Goal: Transaction & Acquisition: Purchase product/service

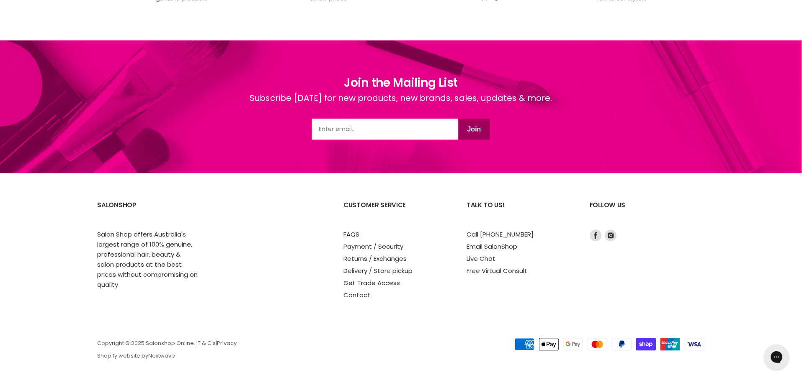
scroll to position [1066, 0]
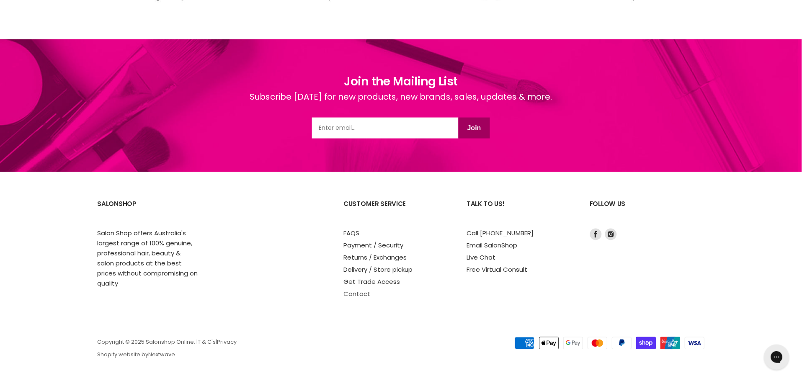
click at [361, 293] on link "Contact" at bounding box center [357, 294] width 27 height 9
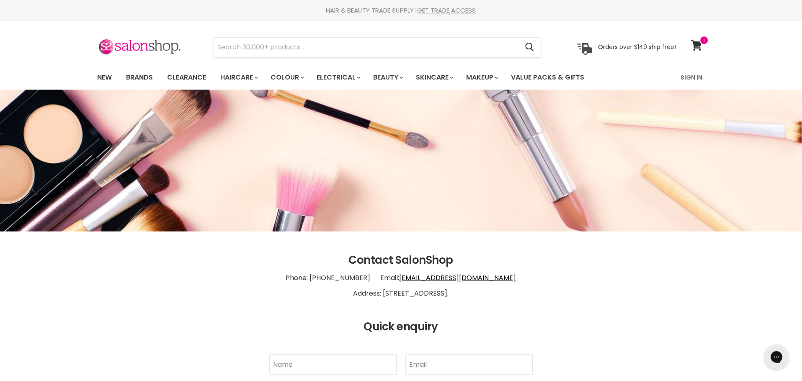
drag, startPoint x: 356, startPoint y: 292, endPoint x: 458, endPoint y: 292, distance: 101.8
click at [458, 292] on p "Phone: 1300 658 563 Email: info@salonshoponline.com.au Address: 1/21 Trinder Av…" at bounding box center [402, 286] width 608 height 39
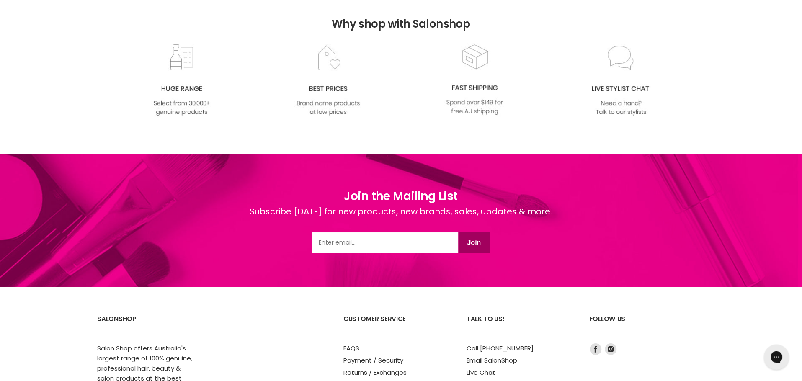
scroll to position [680, 0]
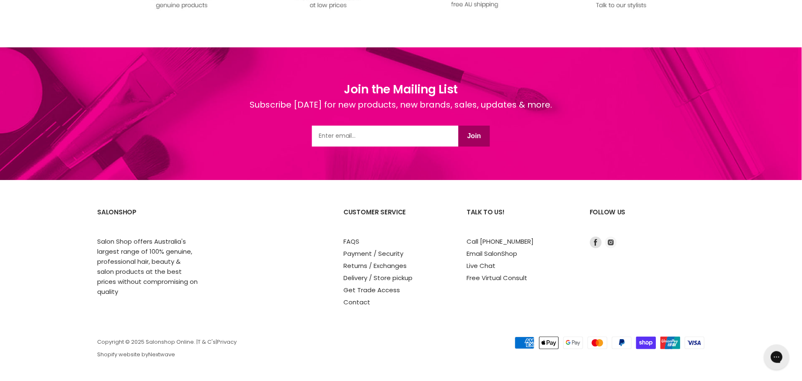
click at [612, 243] on icon "Footer" at bounding box center [611, 243] width 6 height 6
click at [375, 276] on link "Delivery / Store pickup" at bounding box center [378, 278] width 69 height 9
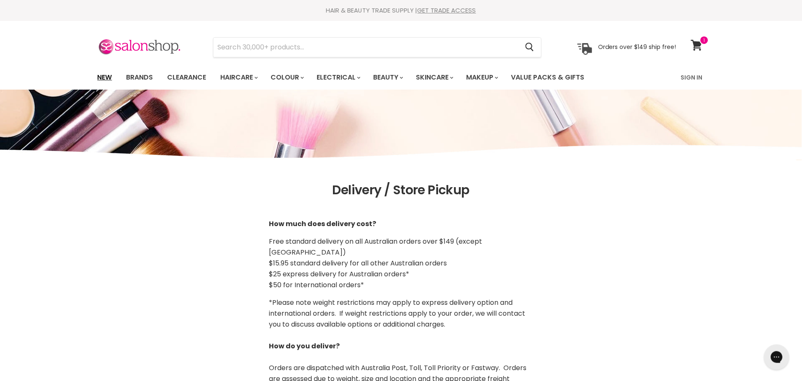
click at [108, 74] on link "New" at bounding box center [104, 78] width 27 height 18
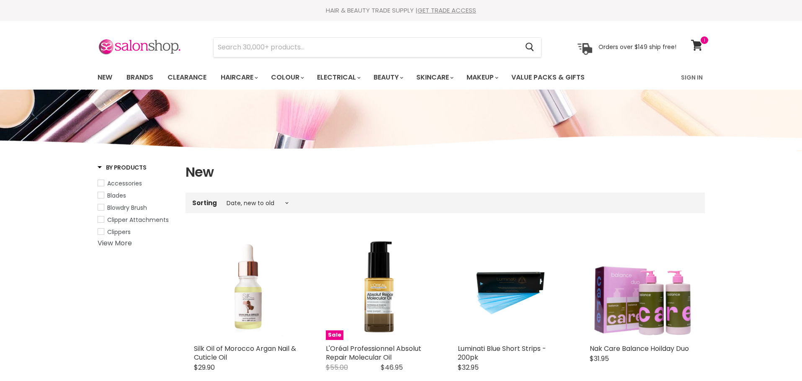
select select "created-descending"
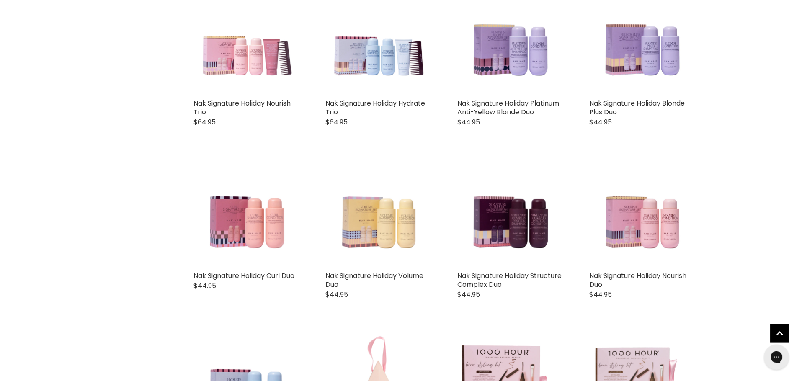
scroll to position [2001, 0]
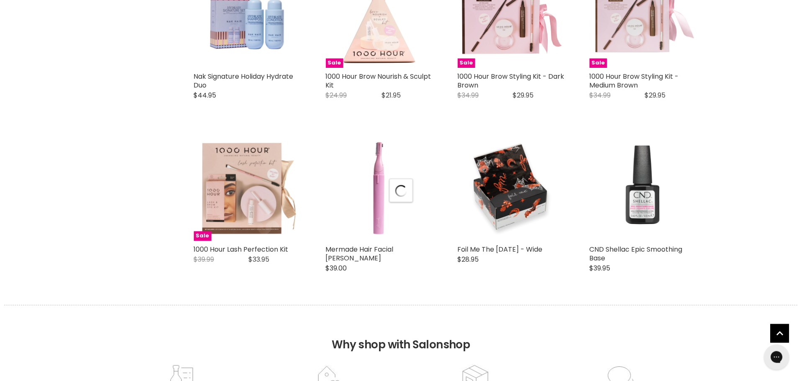
select select "created-descending"
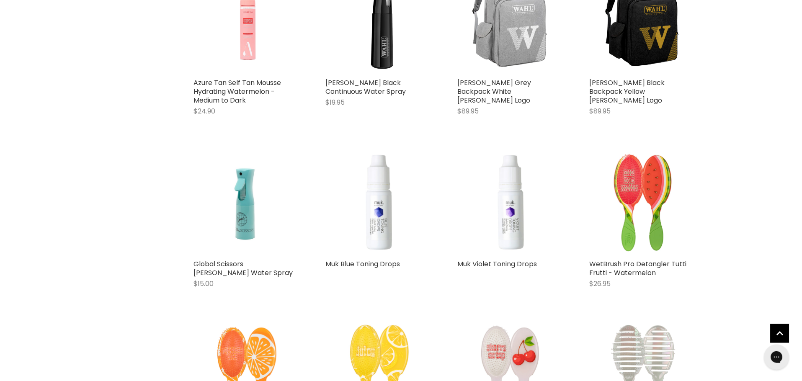
scroll to position [3212, 0]
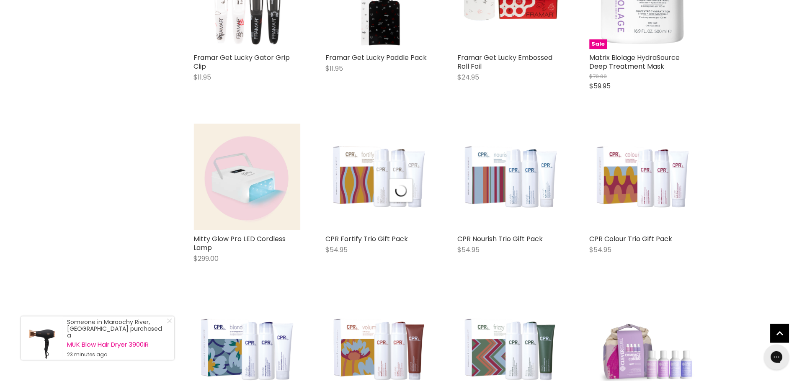
scroll to position [4282, 0]
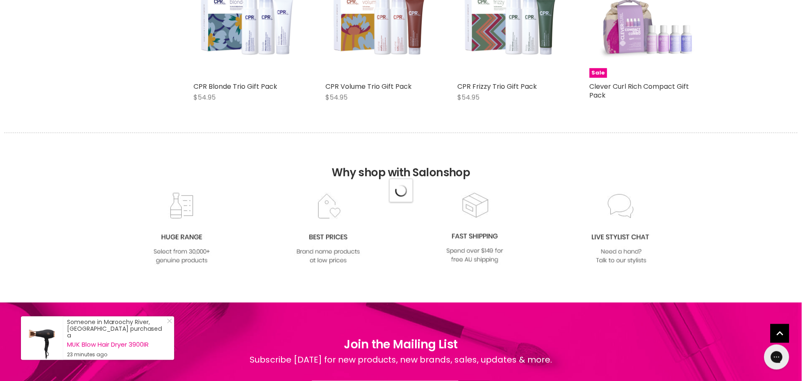
select select "created-descending"
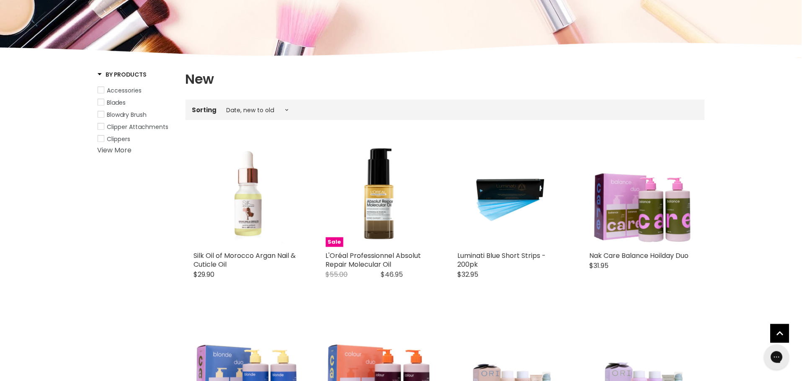
scroll to position [0, 0]
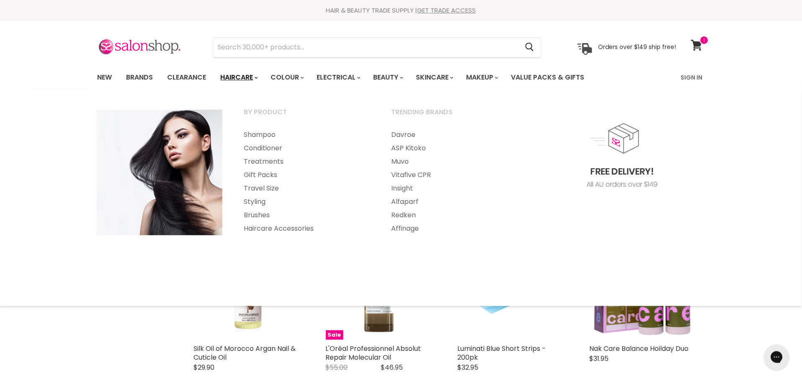
click at [234, 76] on link "Haircare" at bounding box center [239, 78] width 49 height 18
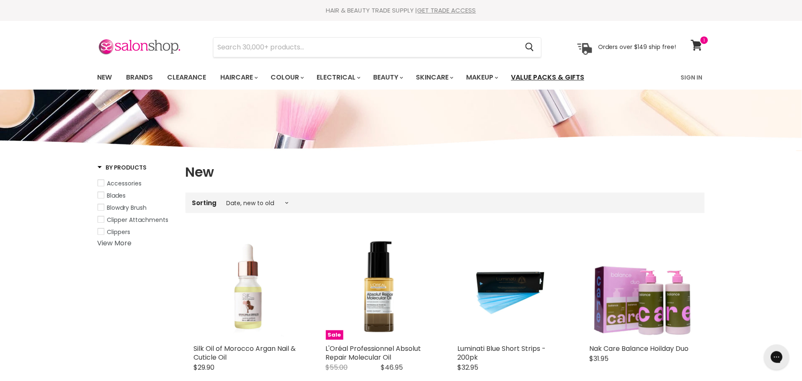
click at [542, 77] on link "Value Packs & Gifts" at bounding box center [548, 78] width 86 height 18
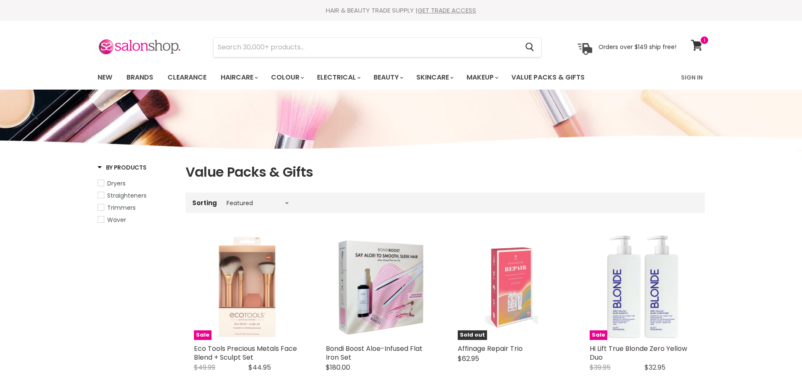
select select "manual"
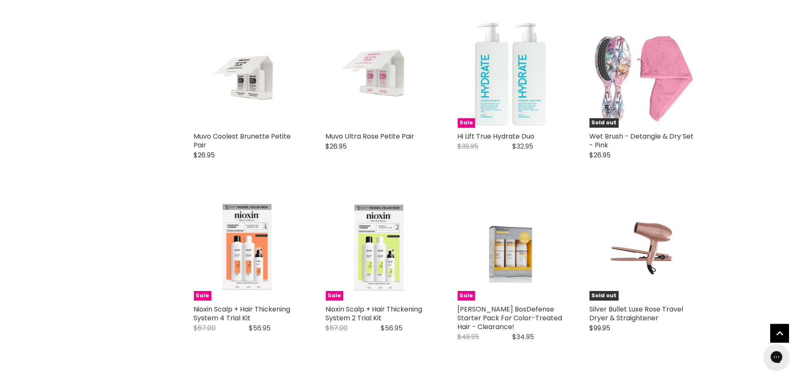
scroll to position [838, 0]
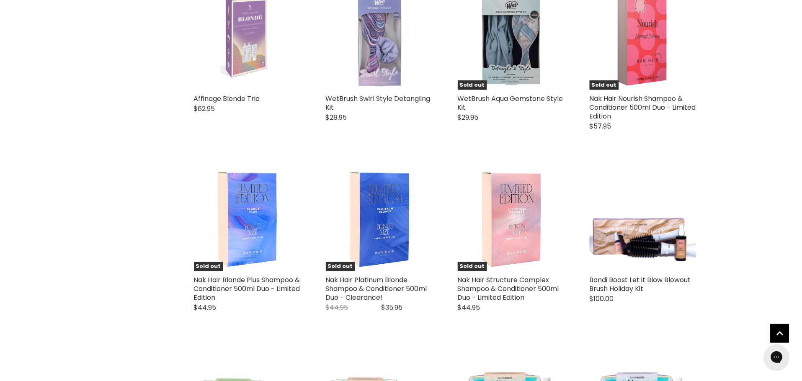
scroll to position [2141, 0]
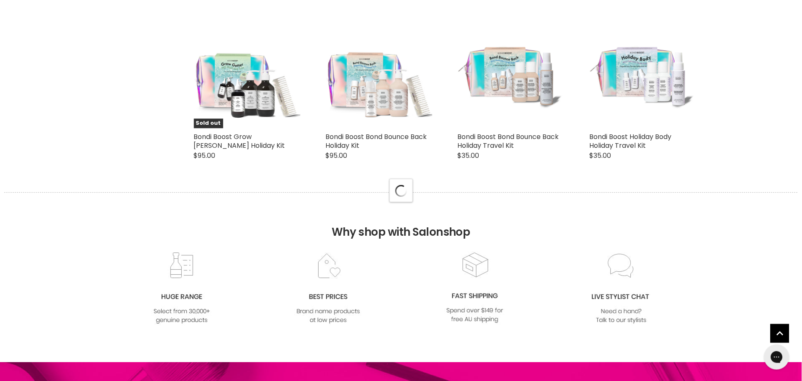
select select "manual"
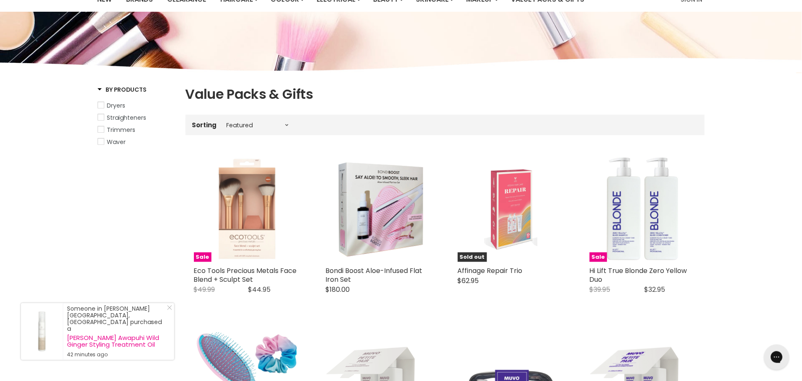
scroll to position [0, 0]
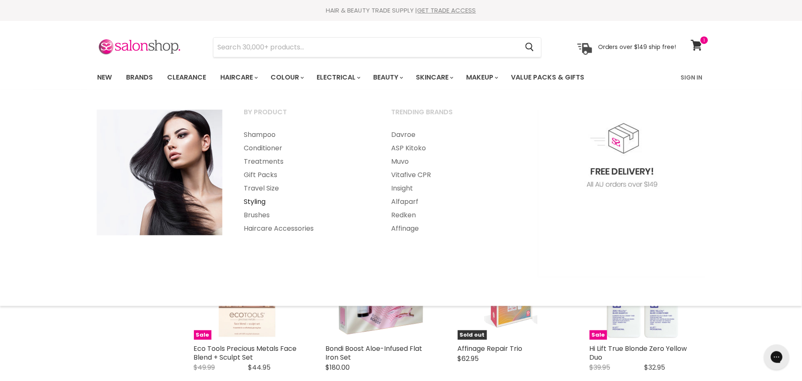
click at [255, 204] on link "Styling" at bounding box center [307, 201] width 146 height 13
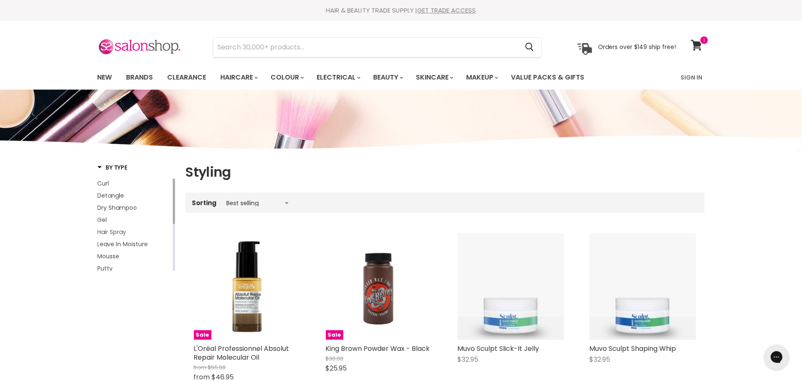
click at [120, 234] on span "Hair Spray" at bounding box center [112, 232] width 29 height 8
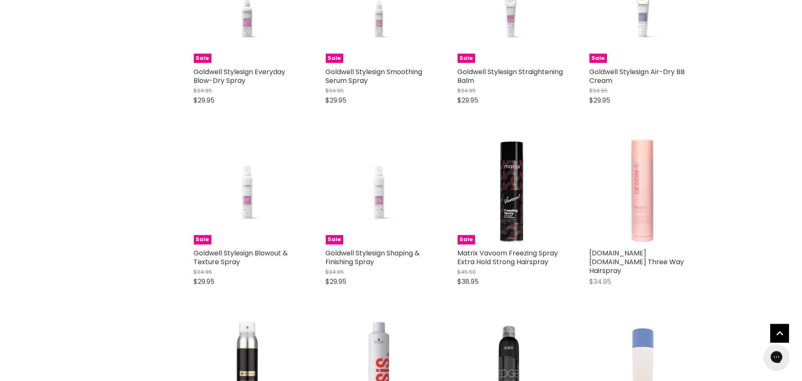
scroll to position [1955, 0]
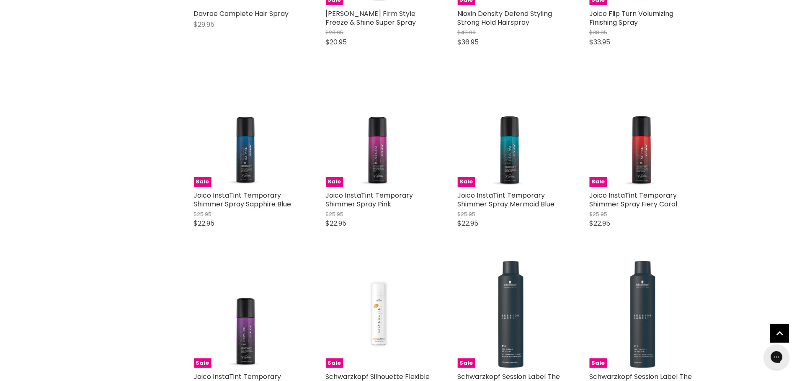
scroll to position [4003, 0]
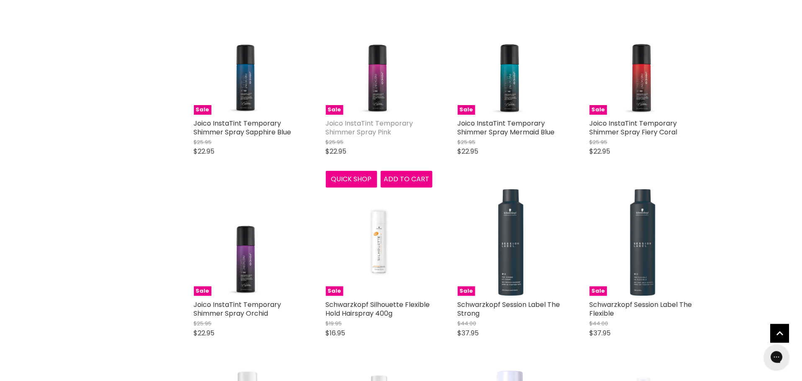
click at [377, 124] on link "Joico InstaTint Temporary Shimmer Spray Pink" at bounding box center [370, 128] width 88 height 18
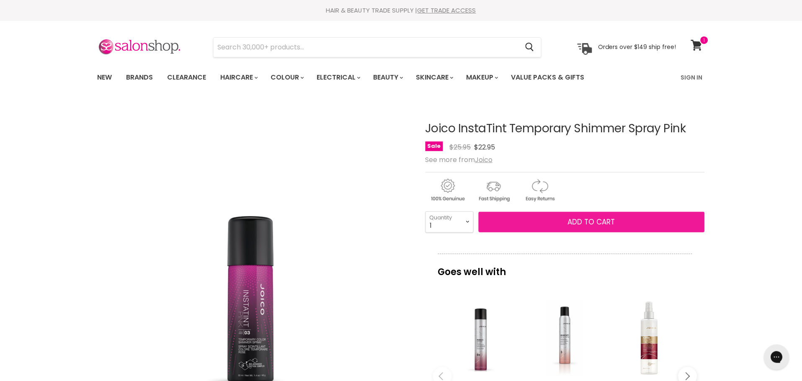
click at [591, 224] on span "Add to cart" at bounding box center [591, 222] width 47 height 10
click at [592, 221] on span "Add to cart" at bounding box center [591, 222] width 47 height 10
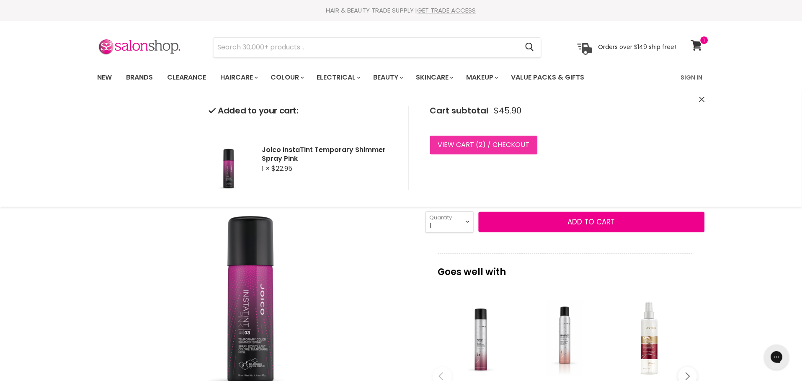
click at [463, 137] on link "View cart ( 2 ) / Checkout" at bounding box center [484, 145] width 108 height 18
